Goal: Task Accomplishment & Management: Use online tool/utility

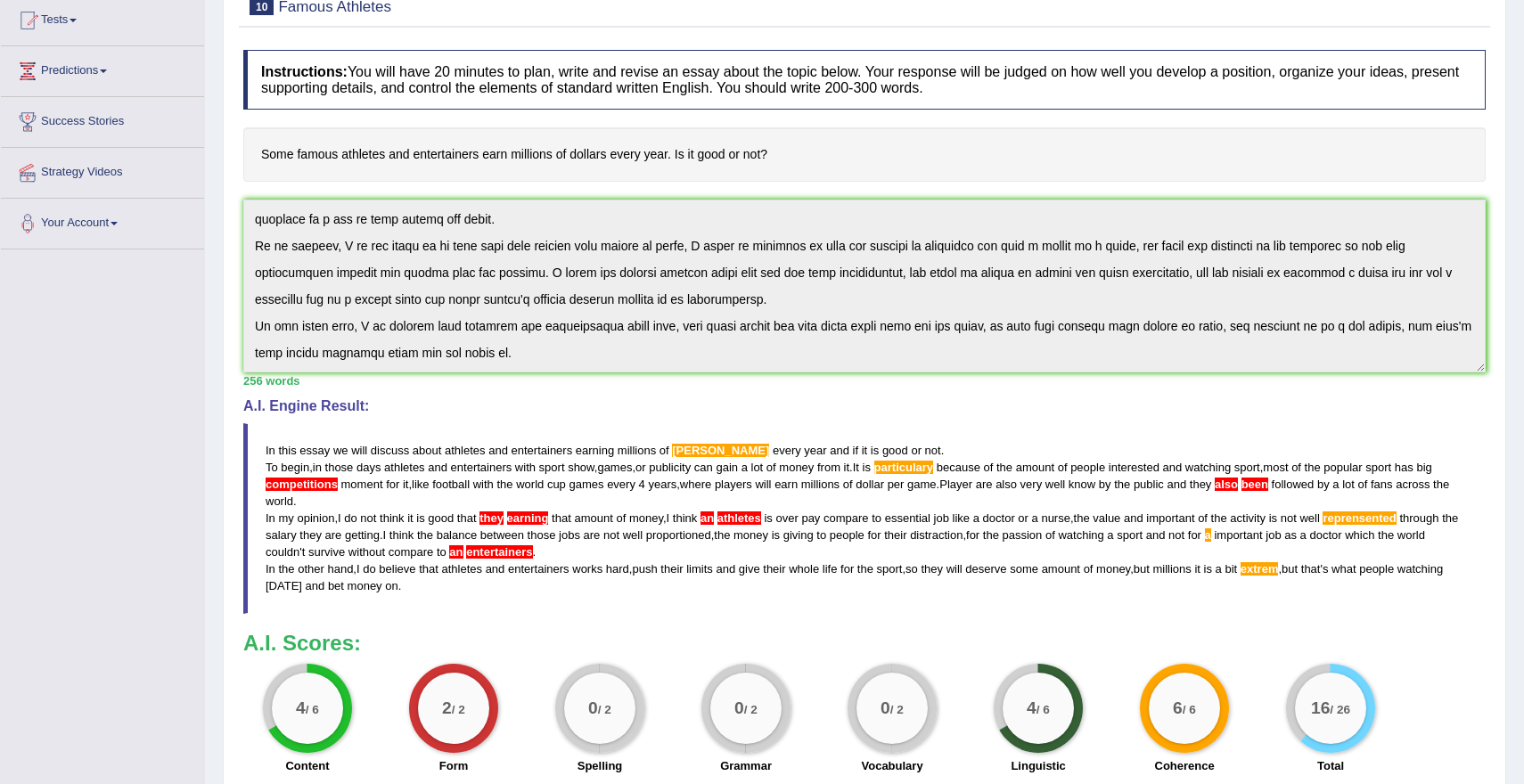
scroll to position [192, 0]
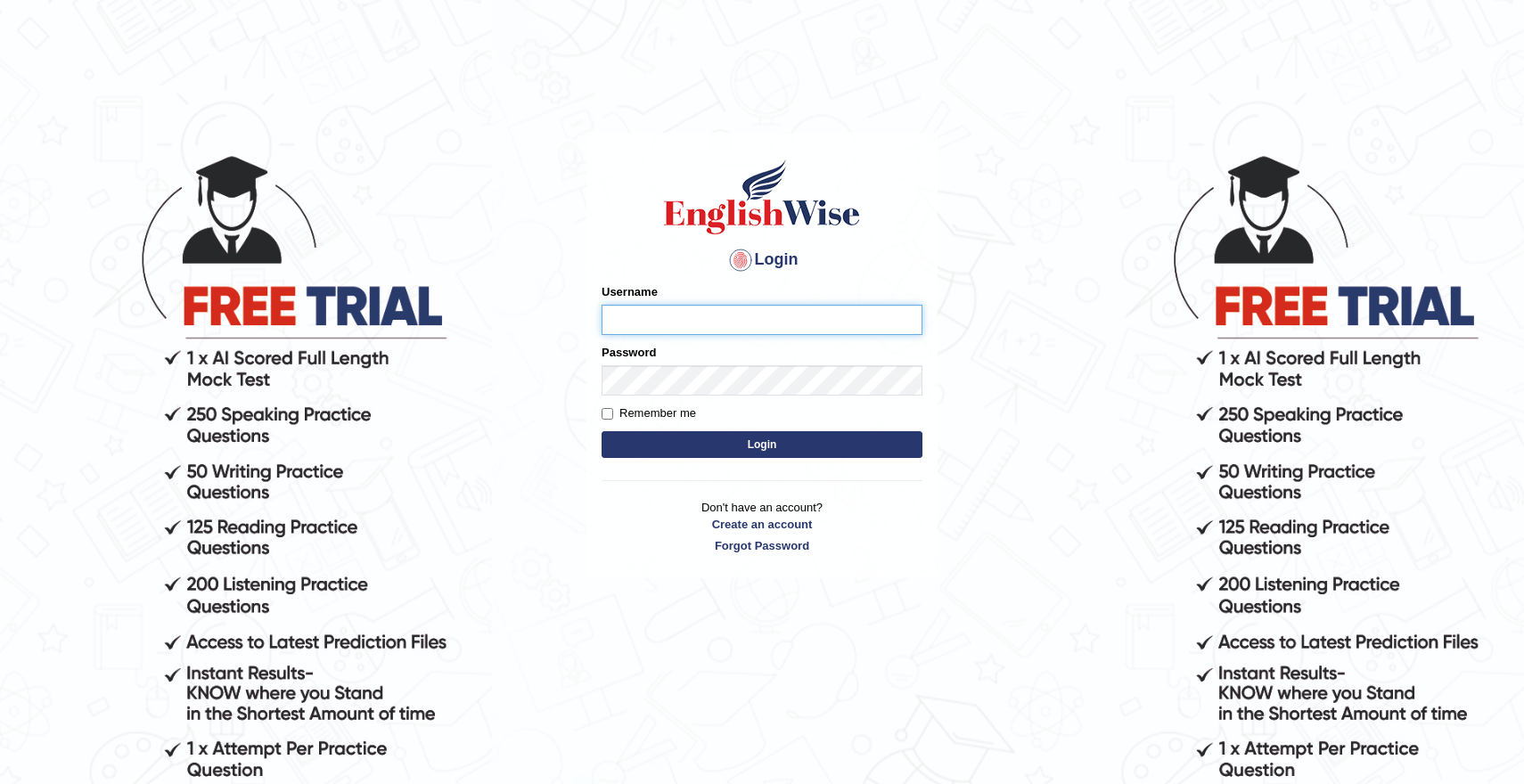
click at [739, 324] on input "Username" at bounding box center [762, 320] width 320 height 30
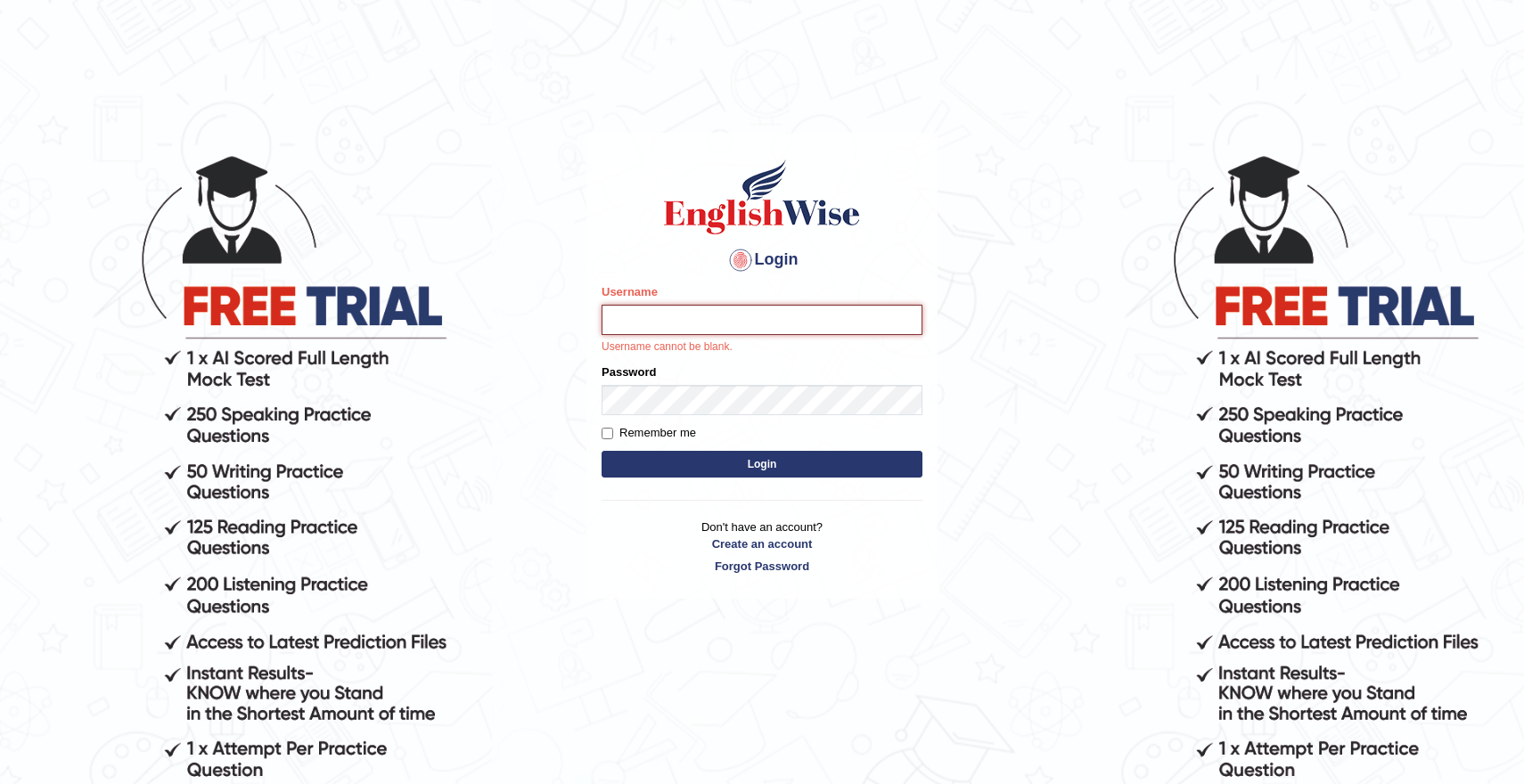
type input "natachacrh"
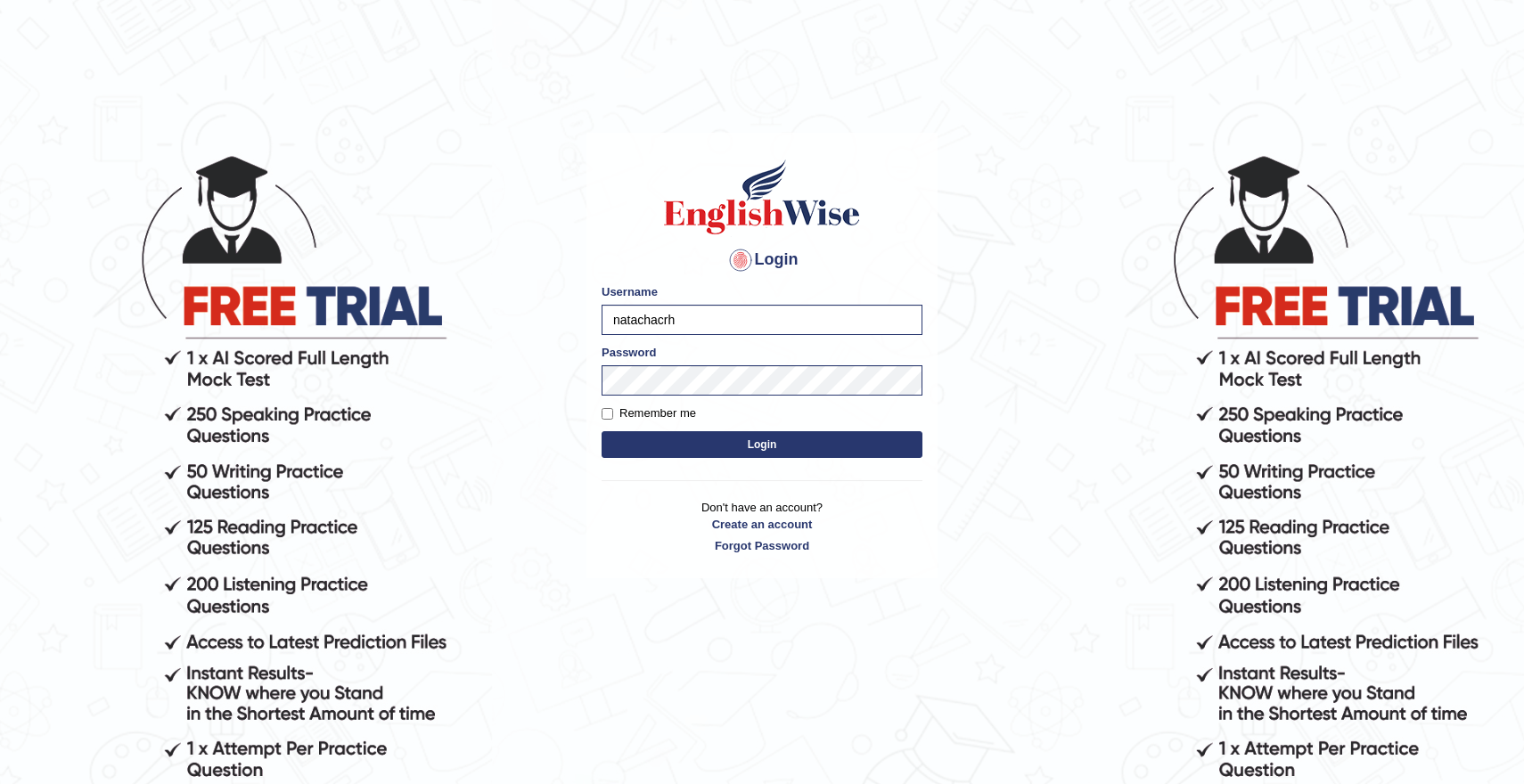
click at [799, 445] on button "Login" at bounding box center [762, 445] width 320 height 27
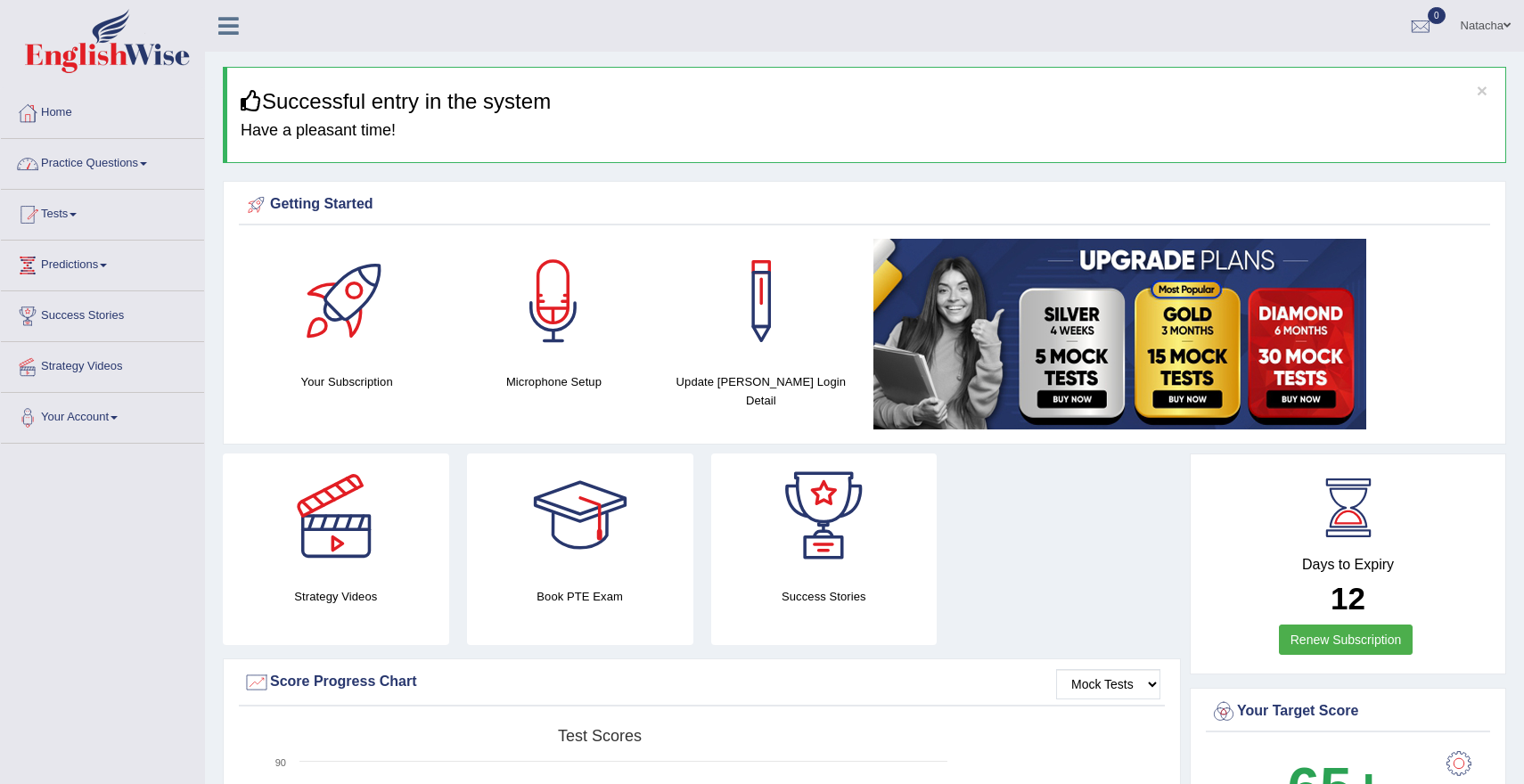
click at [133, 161] on link "Practice Questions" at bounding box center [103, 161] width 203 height 45
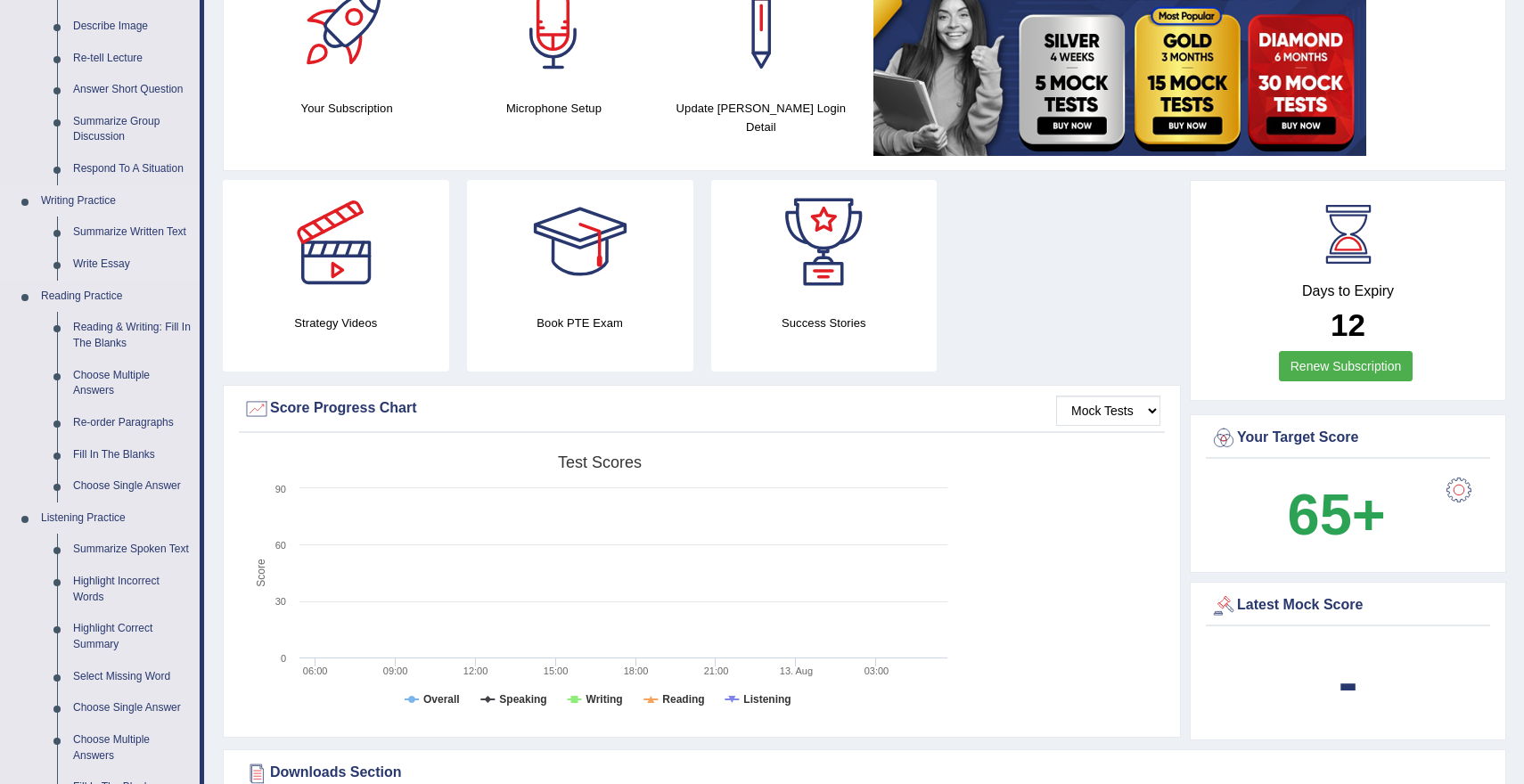
scroll to position [241, 0]
